Goal: Find specific page/section: Find specific page/section

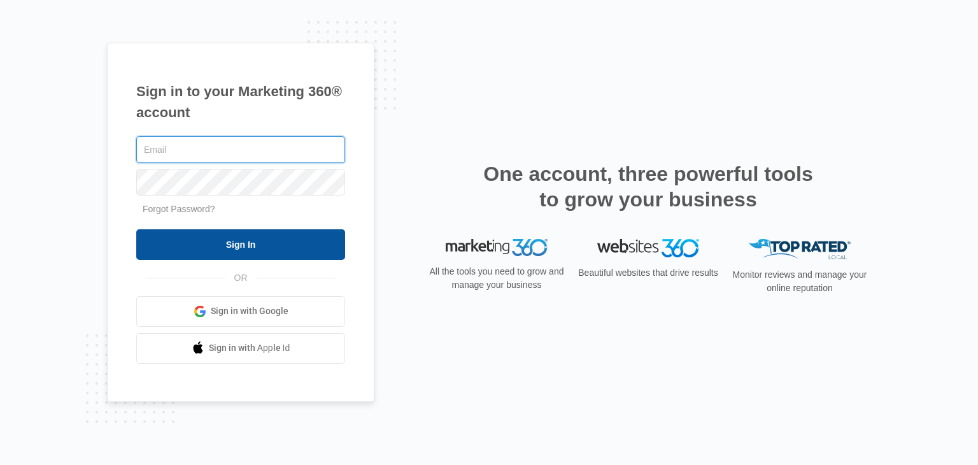
type input "membership@ajicorporate.com"
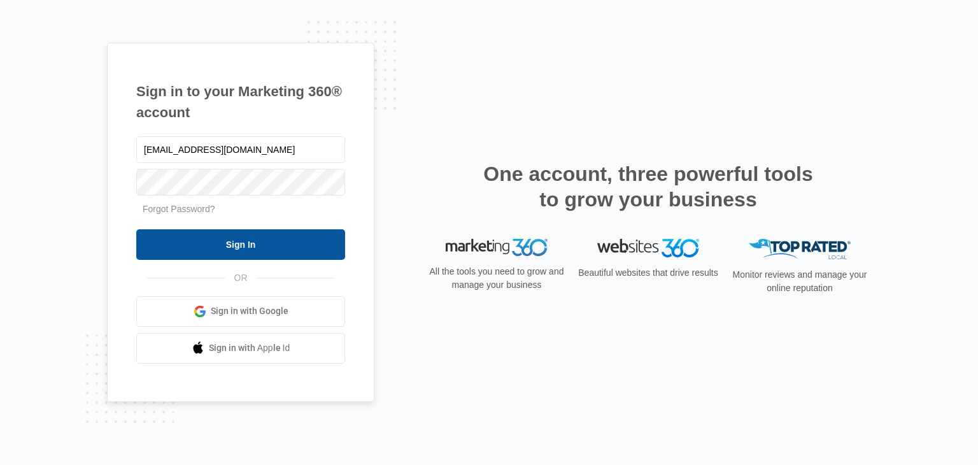
click at [263, 245] on input "Sign In" at bounding box center [240, 244] width 209 height 31
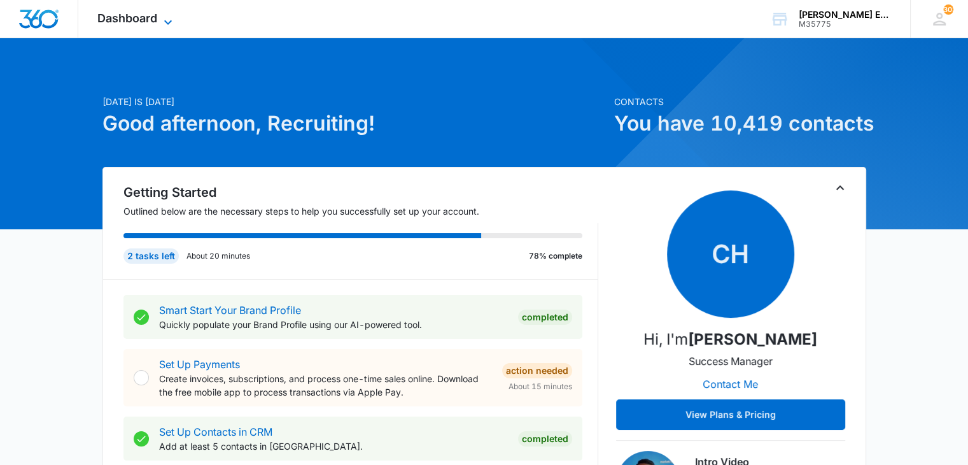
click at [109, 19] on span "Dashboard" at bounding box center [127, 17] width 60 height 13
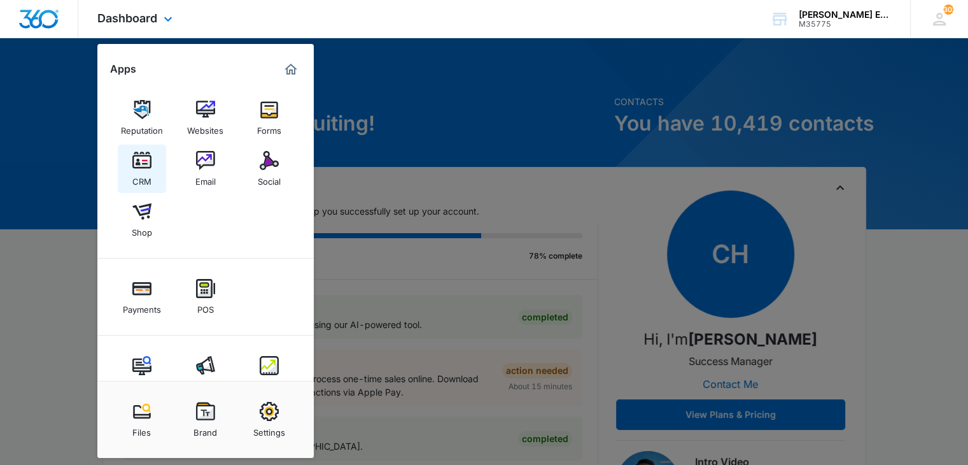
click at [154, 165] on link "CRM" at bounding box center [142, 168] width 48 height 48
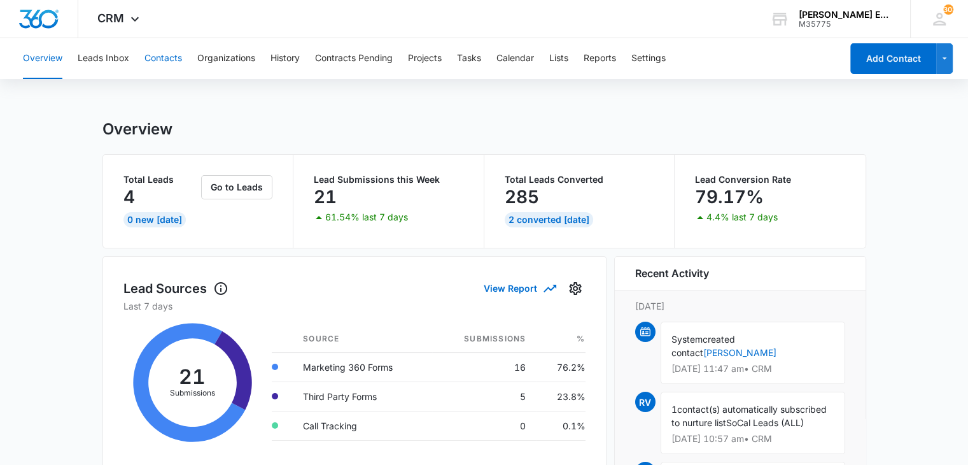
click at [173, 62] on button "Contacts" at bounding box center [163, 58] width 38 height 41
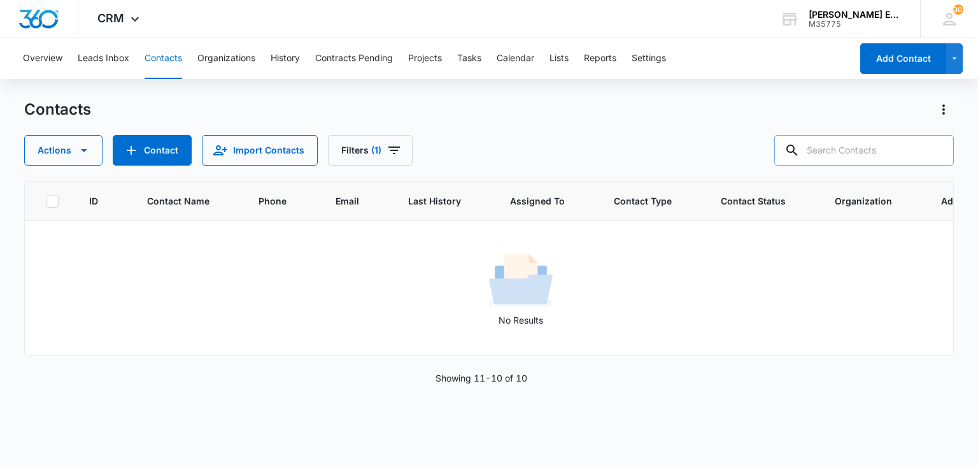
click at [843, 163] on input "text" at bounding box center [863, 150] width 179 height 31
paste input "[PERSON_NAME]"
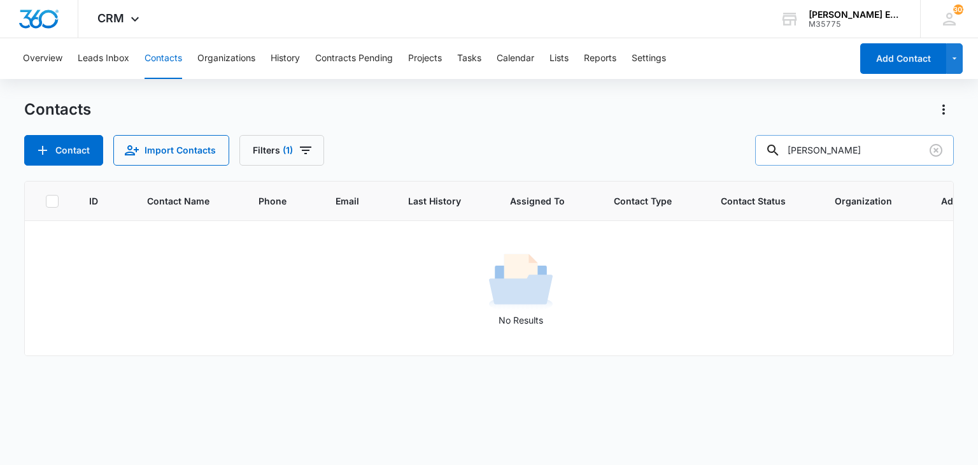
drag, startPoint x: 838, startPoint y: 148, endPoint x: 784, endPoint y: 148, distance: 53.5
click at [784, 148] on div "[PERSON_NAME]" at bounding box center [854, 150] width 199 height 31
click at [300, 137] on button "Filters (1)" at bounding box center [281, 150] width 85 height 31
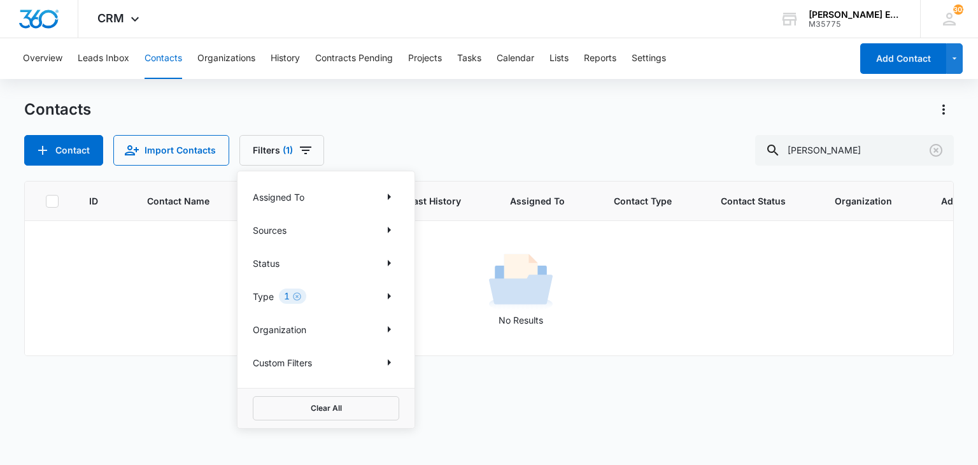
click at [328, 297] on div "Type 1" at bounding box center [326, 296] width 146 height 20
click at [295, 294] on icon "Clear" at bounding box center [297, 297] width 10 height 10
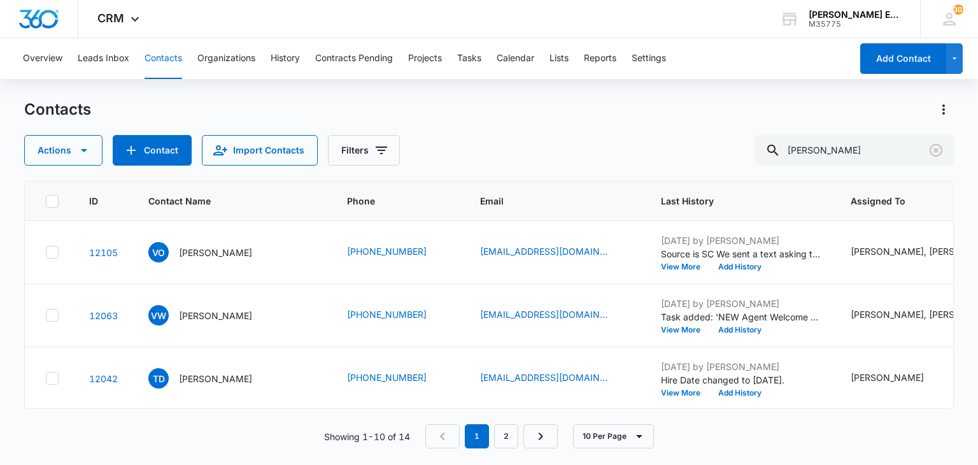
click at [461, 108] on div "Contacts" at bounding box center [488, 109] width 929 height 20
click at [854, 148] on input "[PERSON_NAME]" at bounding box center [854, 150] width 199 height 31
paste input "[PERSON_NAME]"
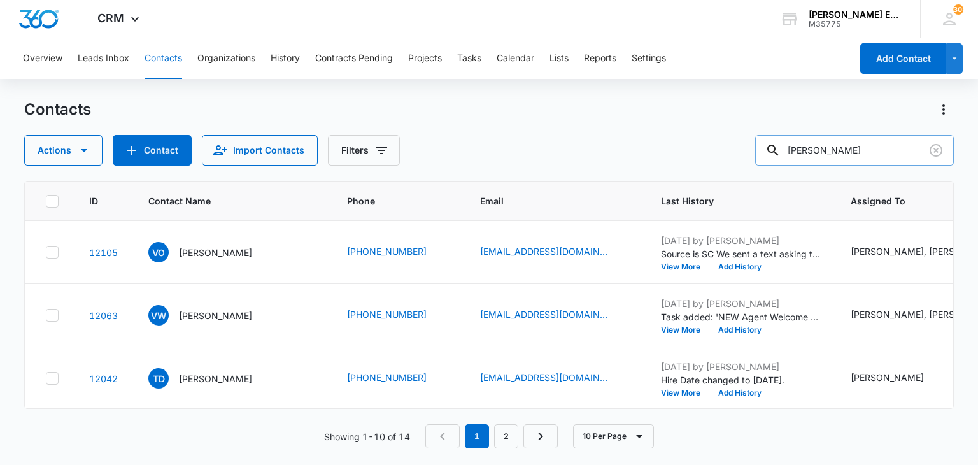
type input "[PERSON_NAME]"
